Goal: Information Seeking & Learning: Learn about a topic

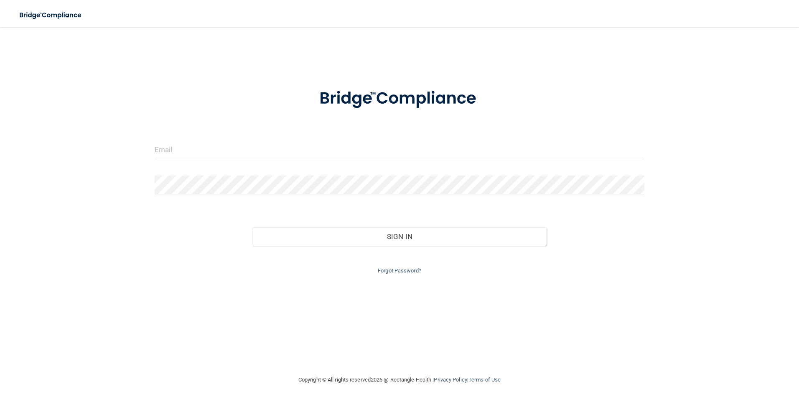
drag, startPoint x: 254, startPoint y: 136, endPoint x: 242, endPoint y: 153, distance: 20.2
click at [254, 140] on form "Invalid email/password. You don't have permission to access that page. Sign In …" at bounding box center [400, 176] width 490 height 199
click at [243, 153] on input "email" at bounding box center [400, 149] width 490 height 19
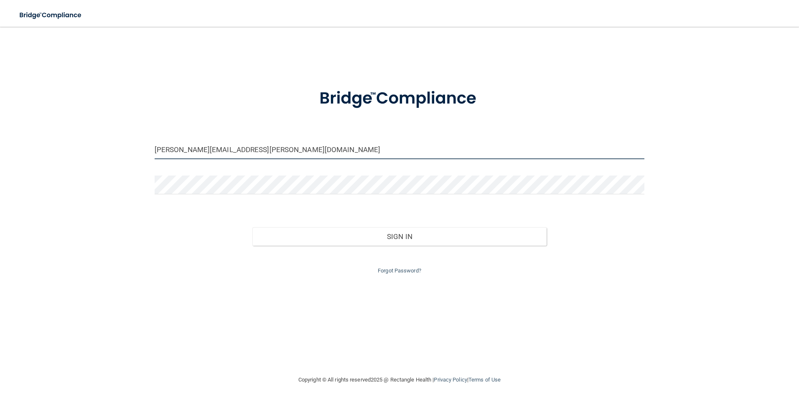
type input "[PERSON_NAME][EMAIL_ADDRESS][PERSON_NAME][DOMAIN_NAME]"
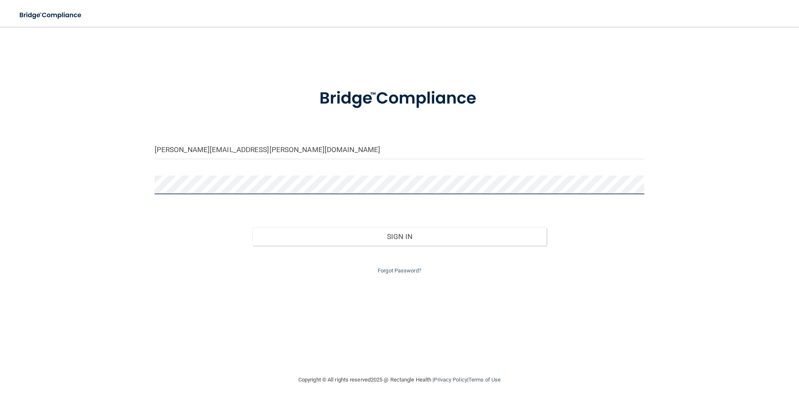
click at [253, 227] on button "Sign In" at bounding box center [400, 236] width 294 height 18
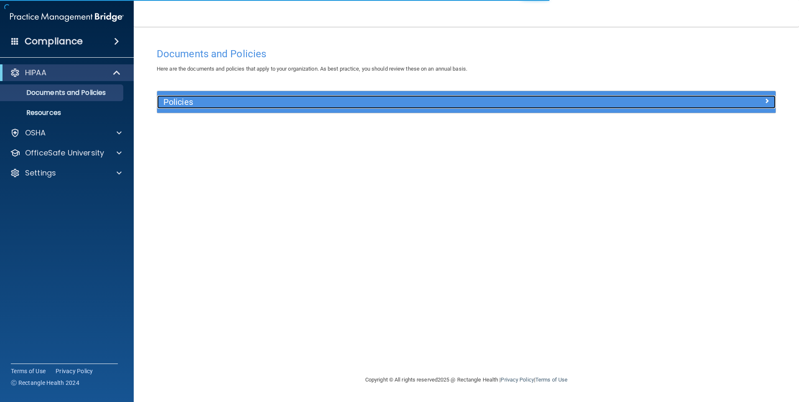
click at [339, 109] on div "Policies" at bounding box center [389, 101] width 464 height 13
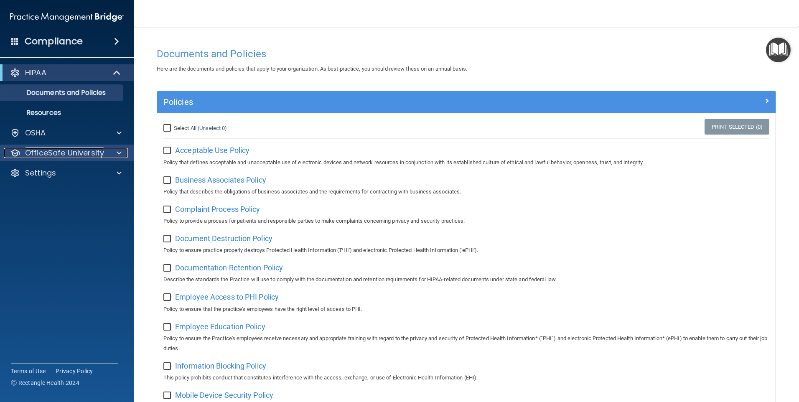
click at [34, 154] on p "OfficeSafe University" at bounding box center [64, 153] width 79 height 10
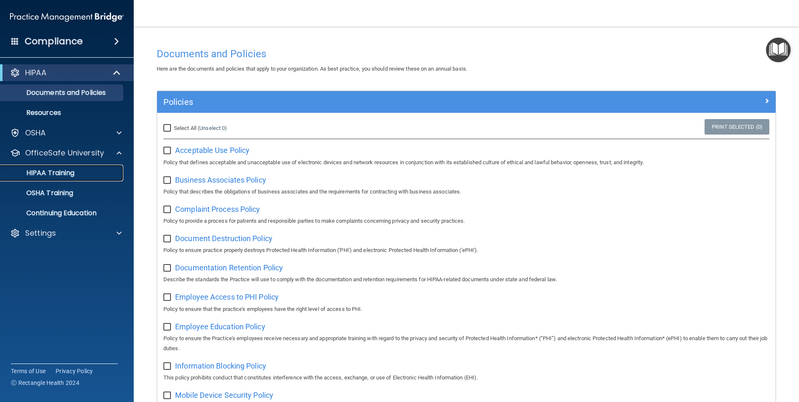
click at [64, 175] on p "HIPAA Training" at bounding box center [39, 173] width 69 height 8
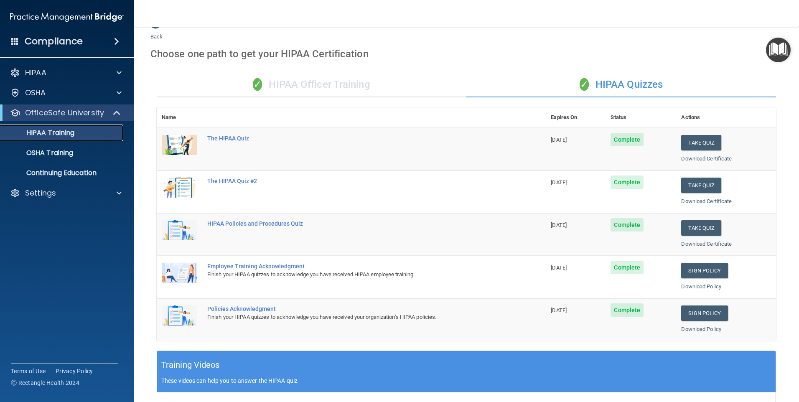
scroll to position [18, 0]
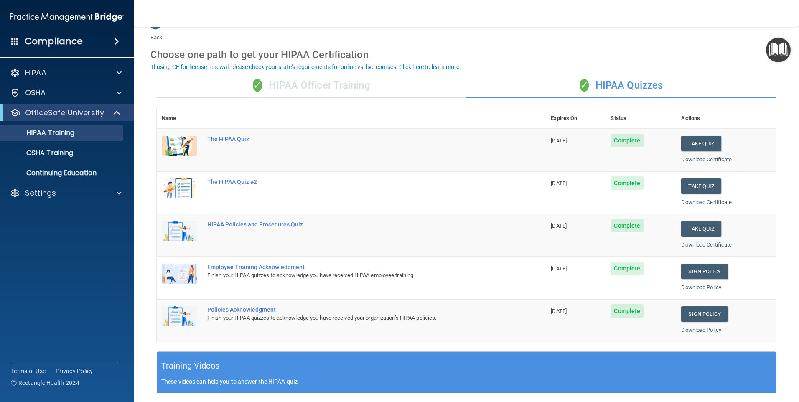
click at [321, 83] on div "✓ HIPAA Officer Training" at bounding box center [312, 85] width 310 height 25
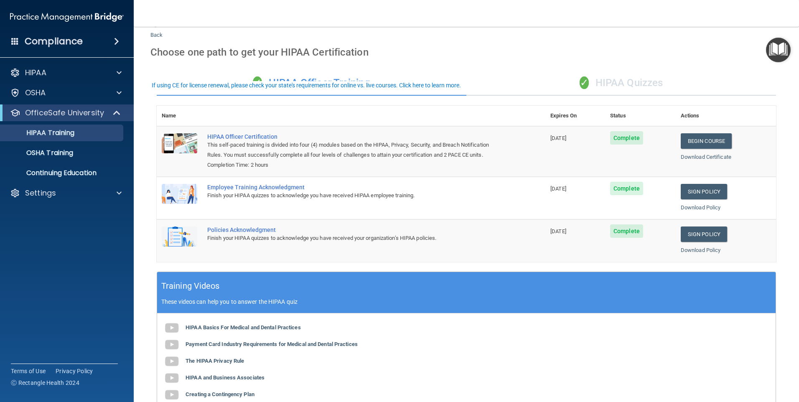
scroll to position [0, 0]
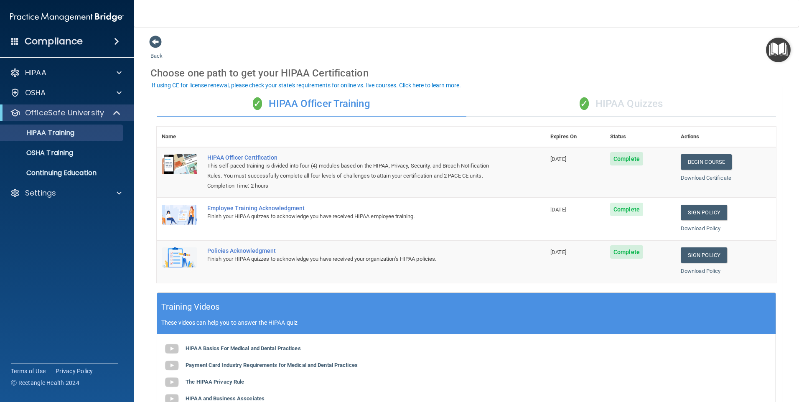
click at [385, 103] on div "✓ HIPAA Quizzes" at bounding box center [622, 104] width 310 height 25
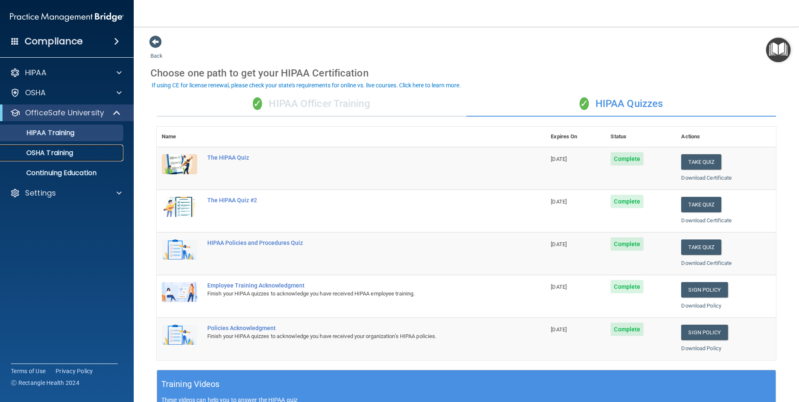
click at [61, 151] on p "OSHA Training" at bounding box center [39, 153] width 68 height 8
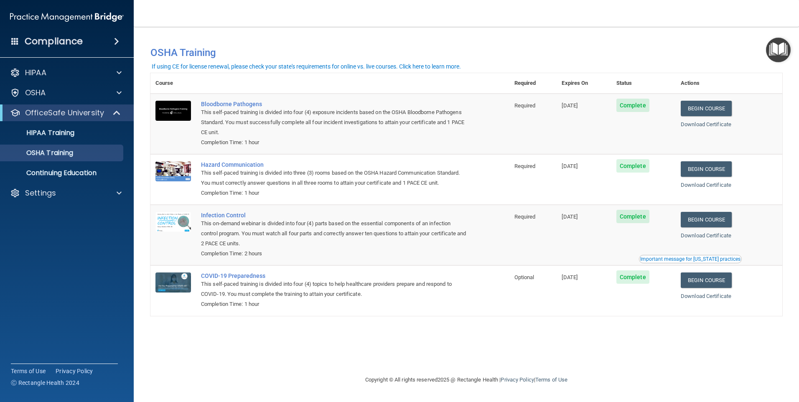
drag, startPoint x: 416, startPoint y: 350, endPoint x: 404, endPoint y: 362, distance: 17.4
click at [385, 362] on div "You have a course that has expired or is incomplete. Please complete the course…" at bounding box center [467, 201] width 632 height 332
